Goal: Entertainment & Leisure: Browse casually

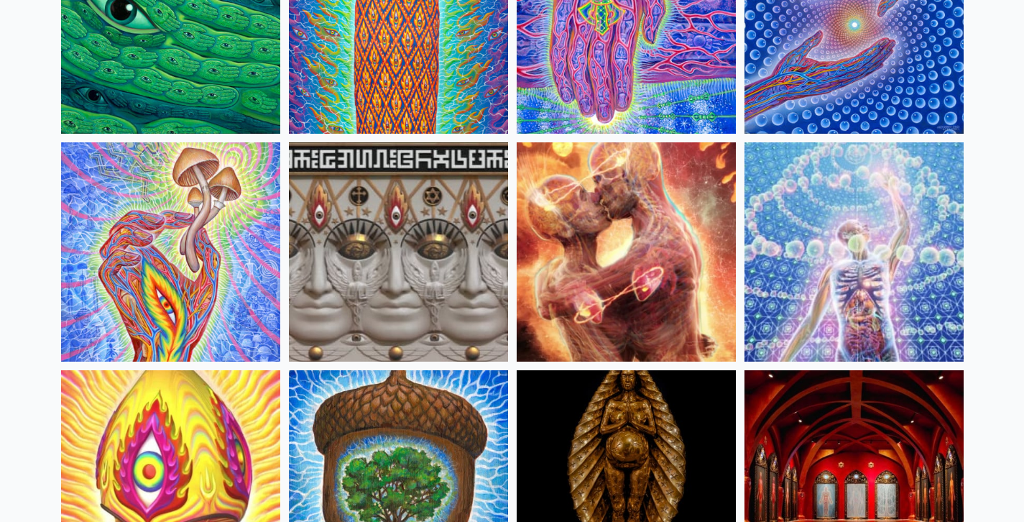
scroll to position [249, 0]
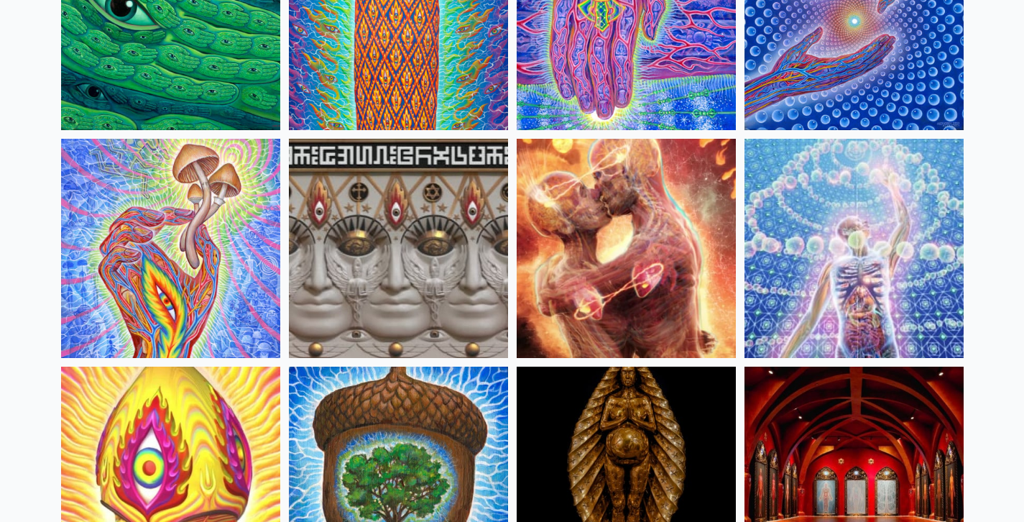
click at [139, 212] on img at bounding box center [170, 248] width 219 height 219
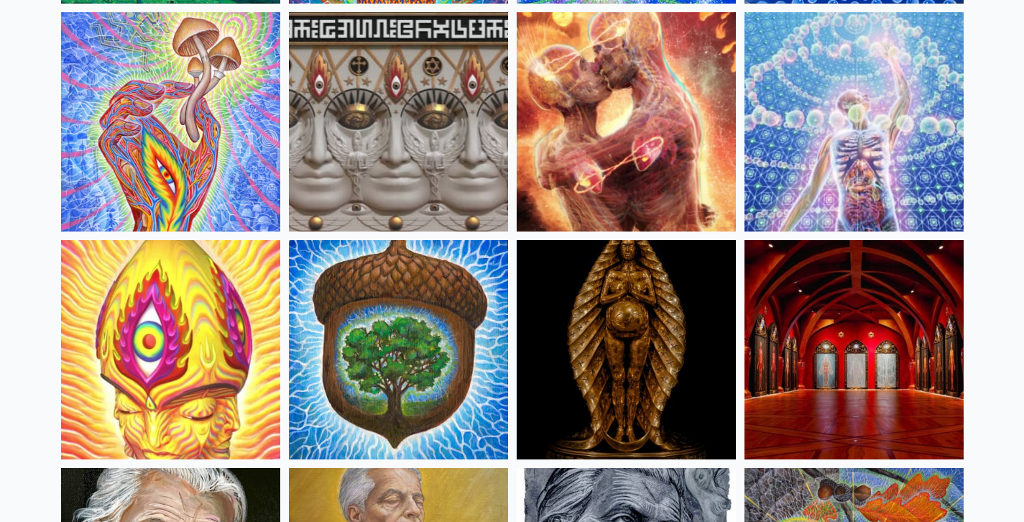
scroll to position [378, 0]
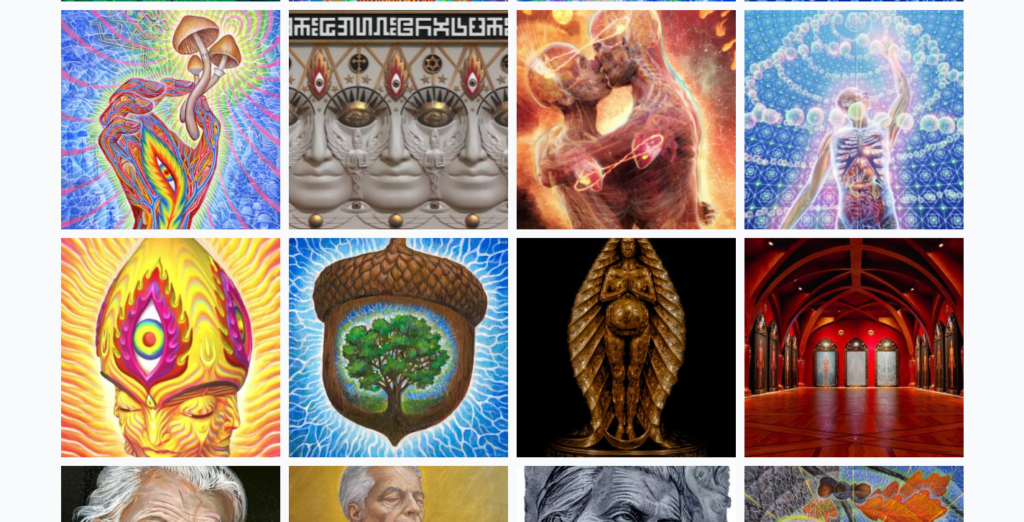
click at [797, 180] on img at bounding box center [853, 119] width 219 height 219
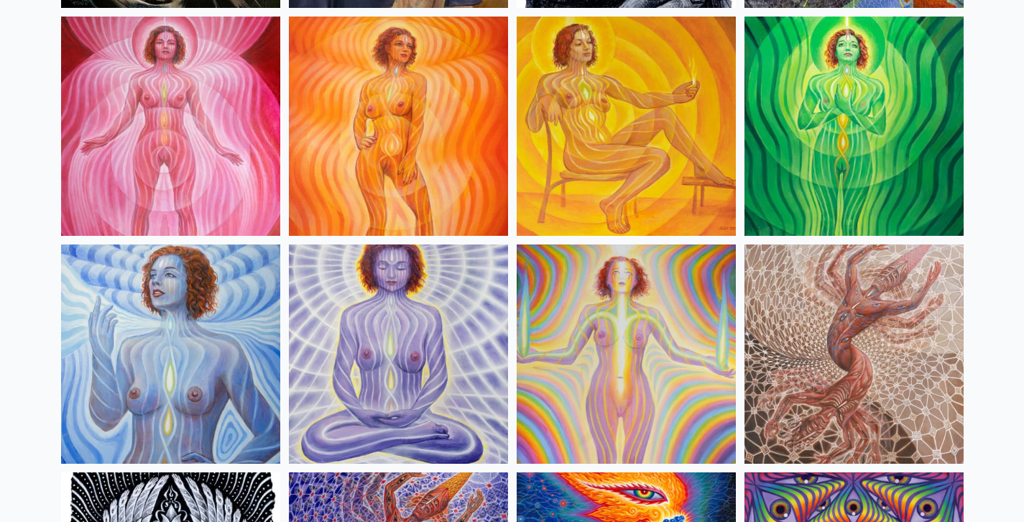
scroll to position [1128, 0]
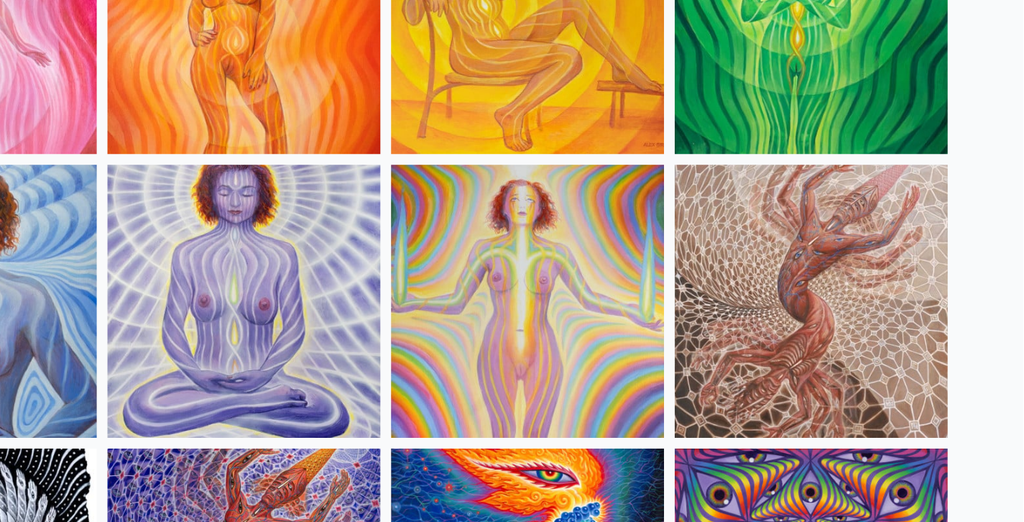
click at [933, 209] on img at bounding box center [853, 280] width 219 height 219
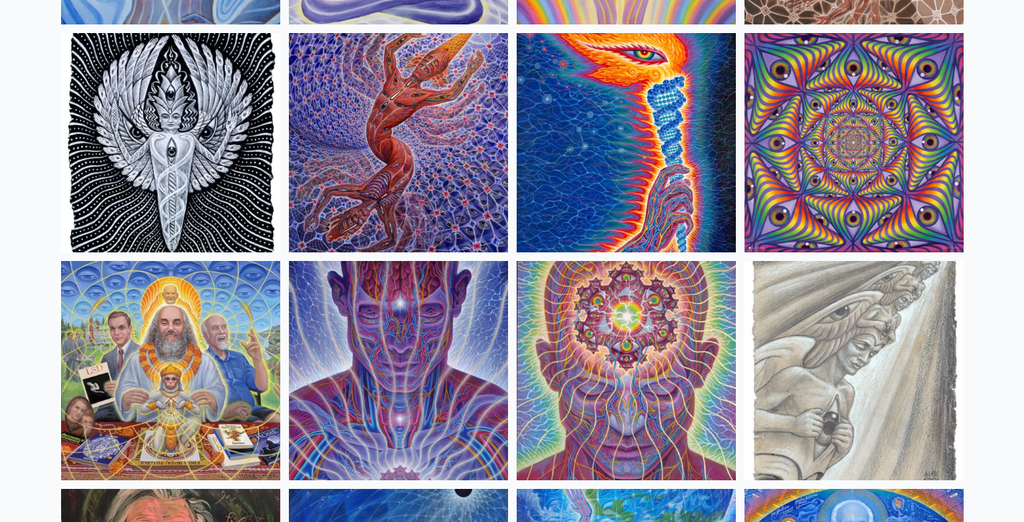
scroll to position [1442, 0]
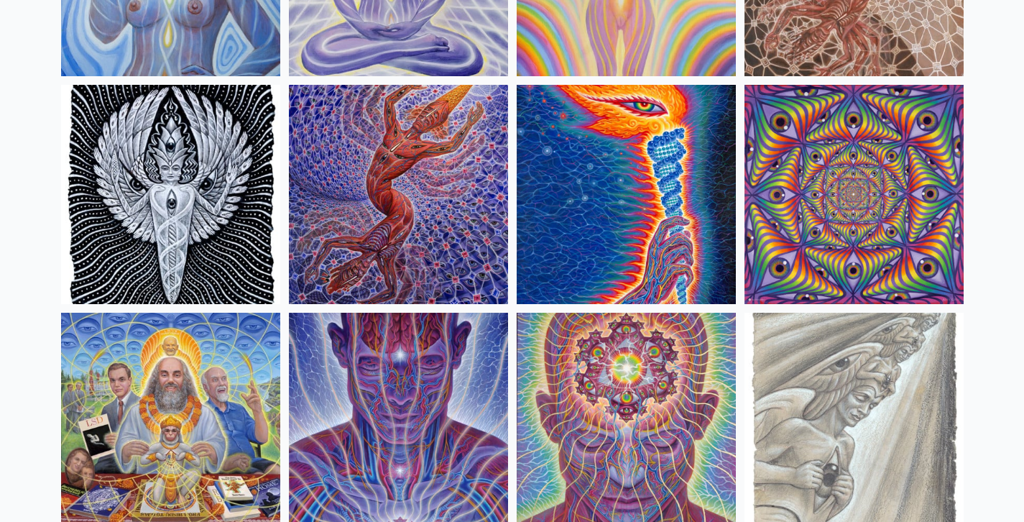
click at [659, 248] on img at bounding box center [626, 194] width 219 height 219
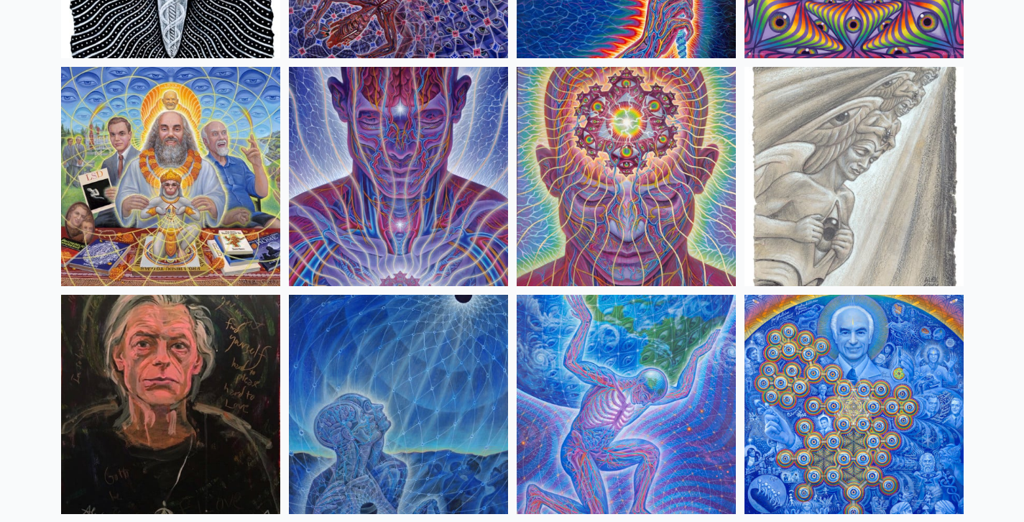
scroll to position [1693, 0]
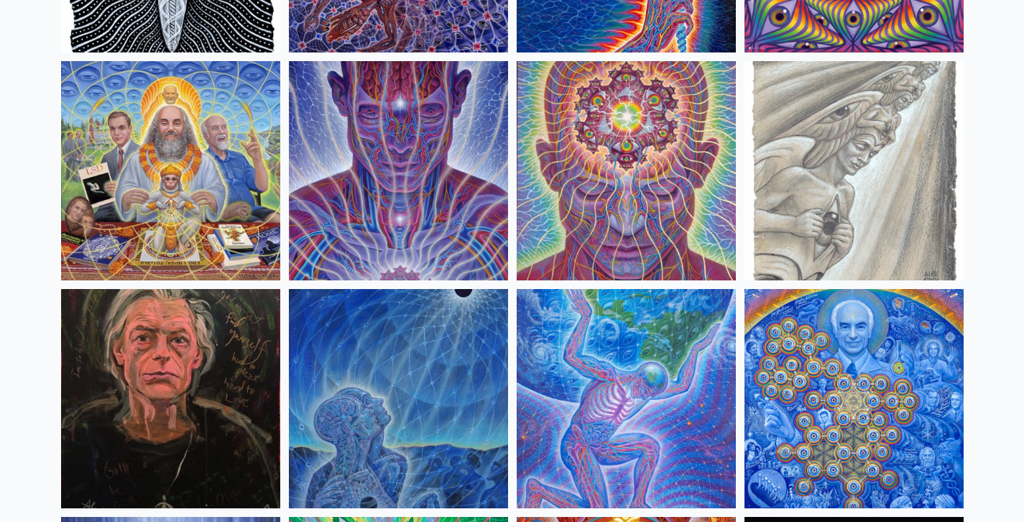
click at [171, 185] on img at bounding box center [170, 170] width 219 height 219
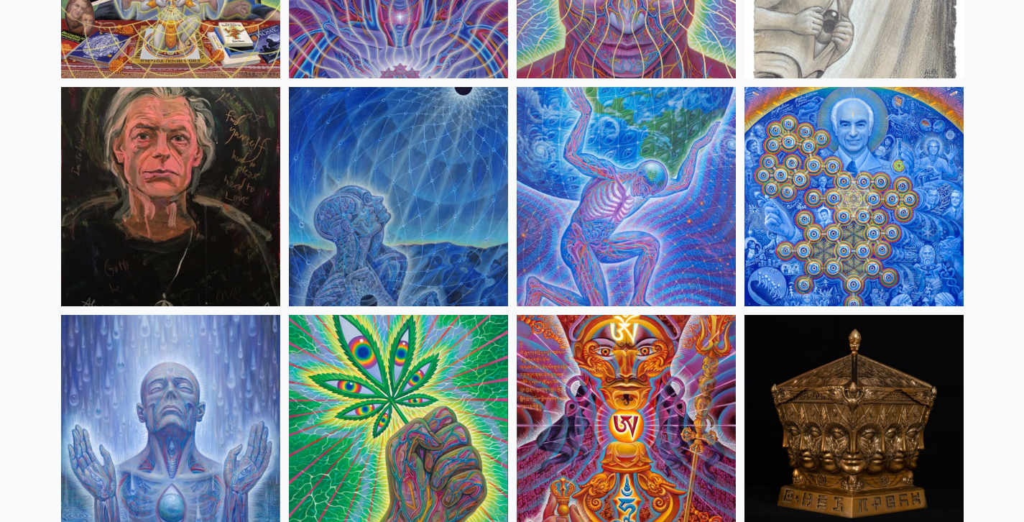
scroll to position [1896, 0]
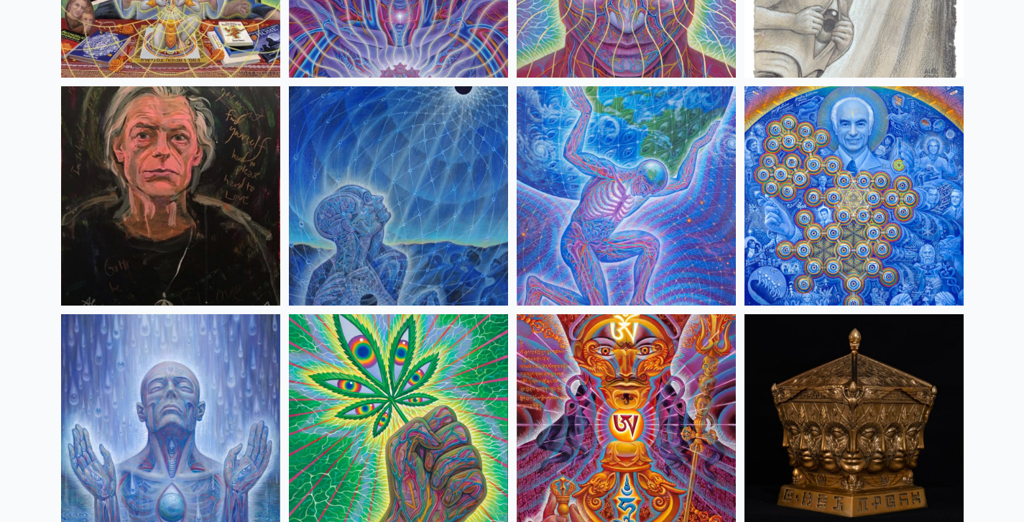
click at [791, 183] on img at bounding box center [853, 195] width 219 height 219
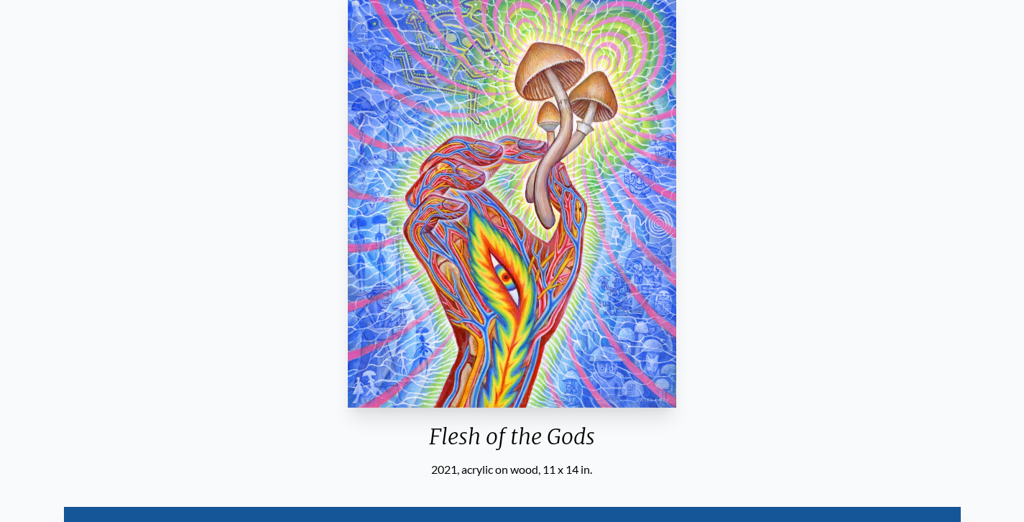
scroll to position [126, 0]
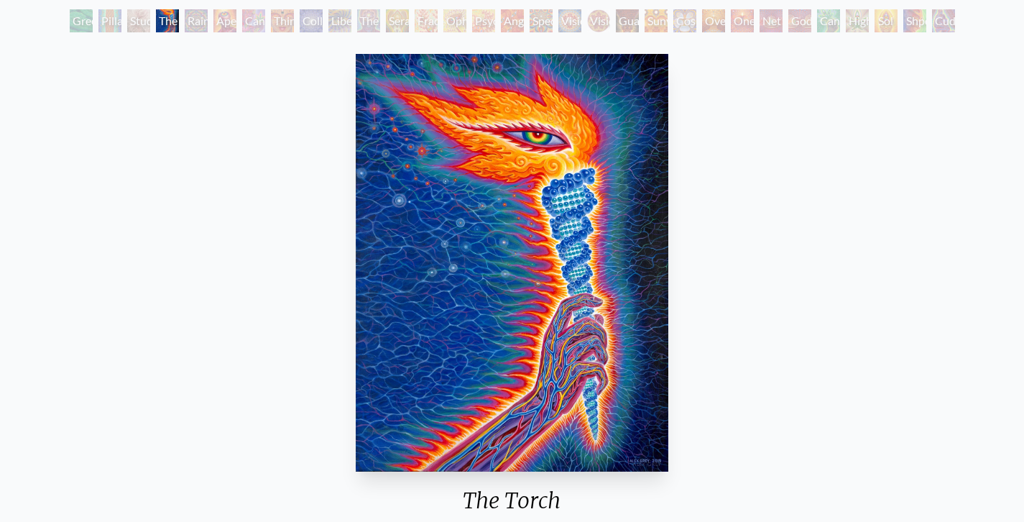
scroll to position [100, 0]
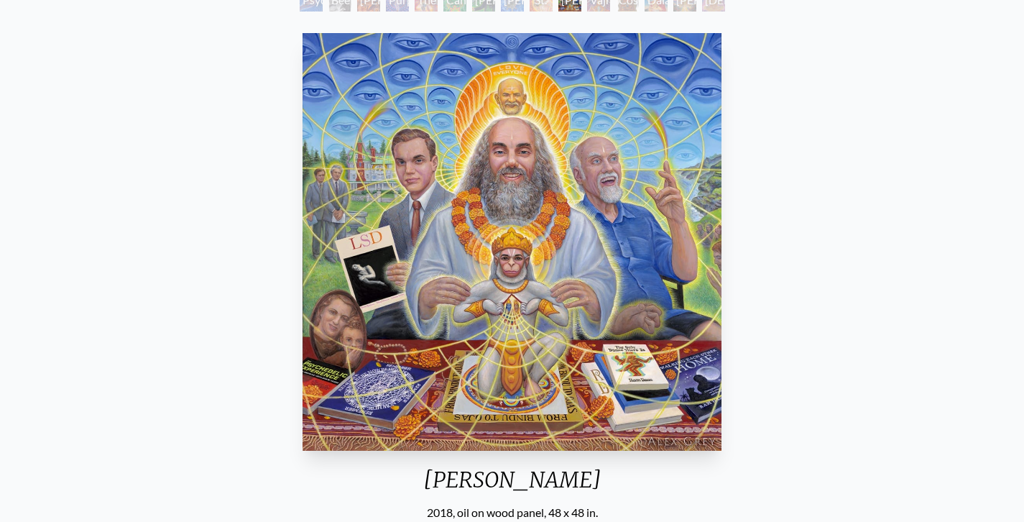
scroll to position [117, 0]
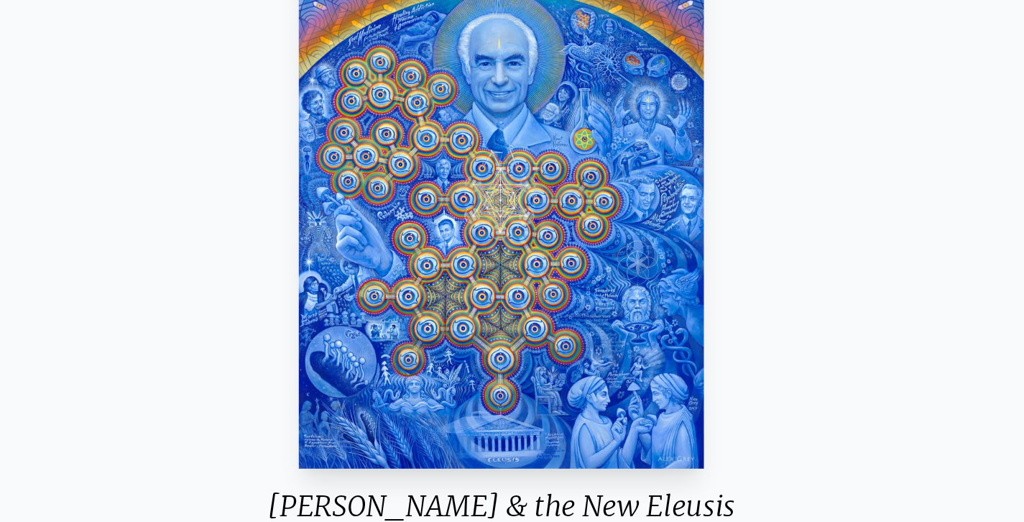
scroll to position [75, 0]
